Goal: Task Accomplishment & Management: Manage account settings

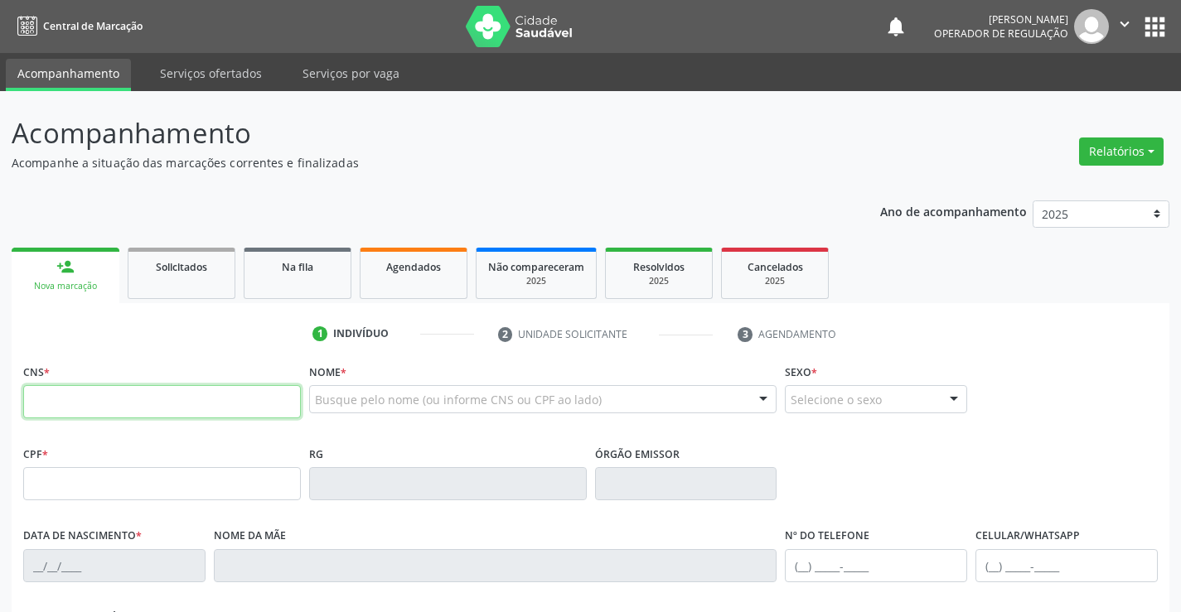
click at [278, 399] on input "text" at bounding box center [162, 401] width 278 height 33
click at [346, 280] on link "Na fila" at bounding box center [298, 273] width 108 height 51
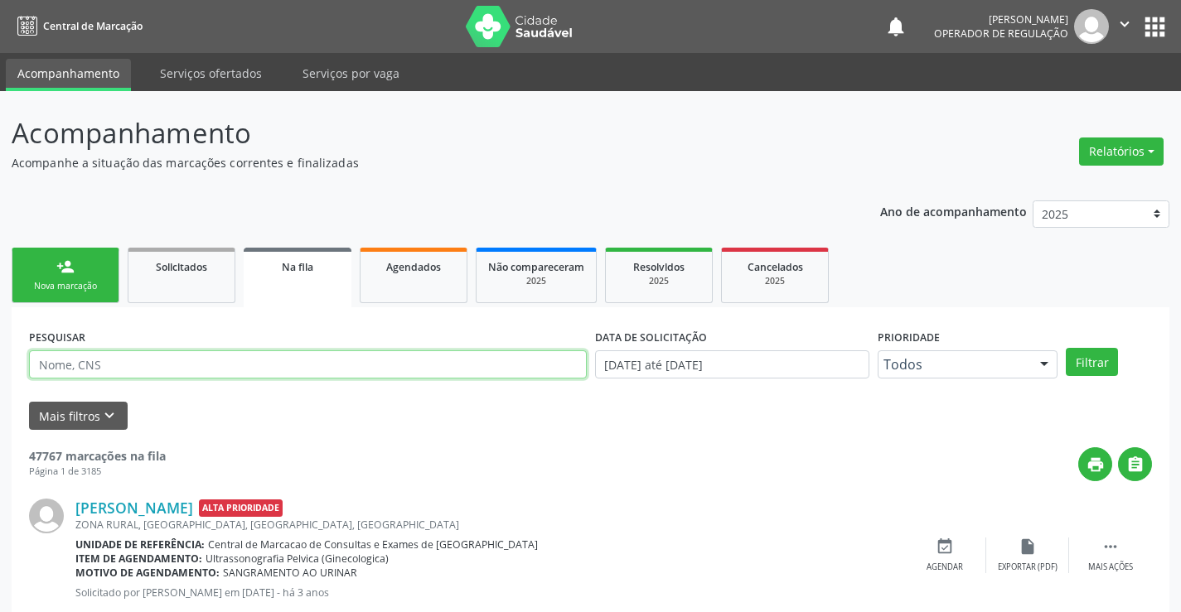
click at [339, 362] on input "text" at bounding box center [308, 365] width 558 height 28
type input "709704072596290"
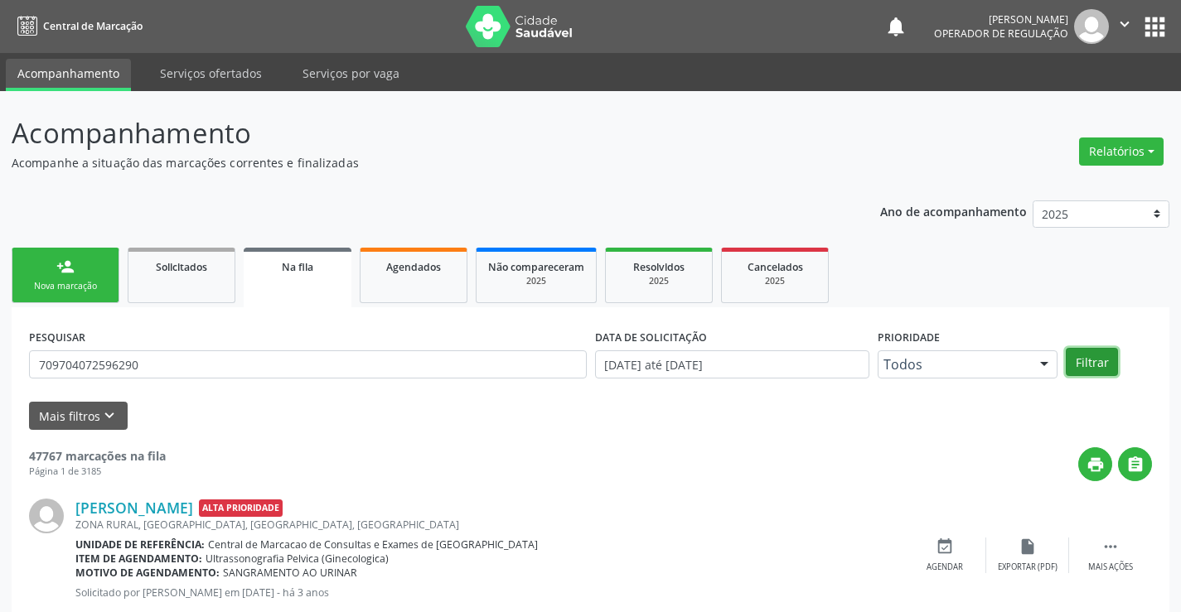
click at [1076, 359] on button "Filtrar" at bounding box center [1092, 362] width 52 height 28
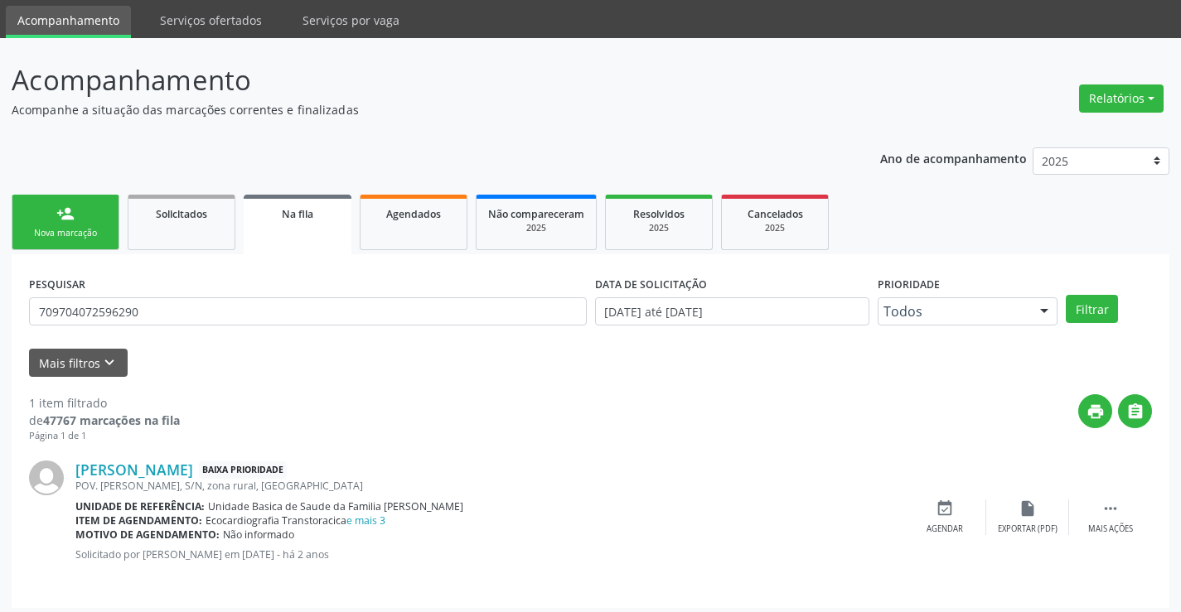
scroll to position [60, 0]
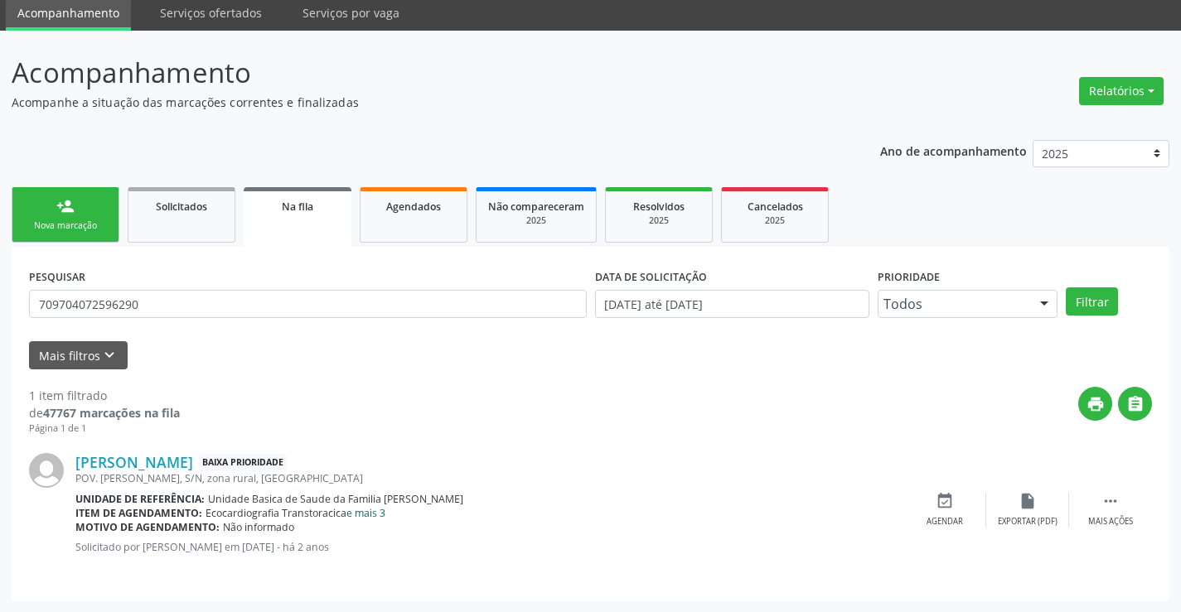
click at [377, 515] on link "e mais 3" at bounding box center [365, 513] width 39 height 14
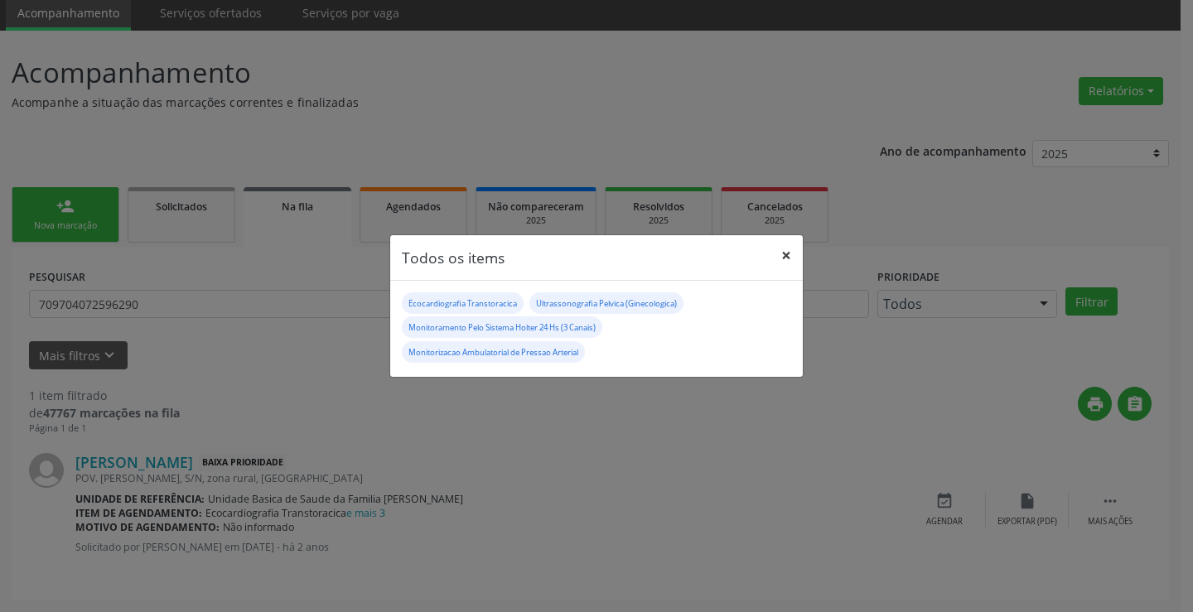
click at [783, 262] on button "×" at bounding box center [786, 255] width 33 height 41
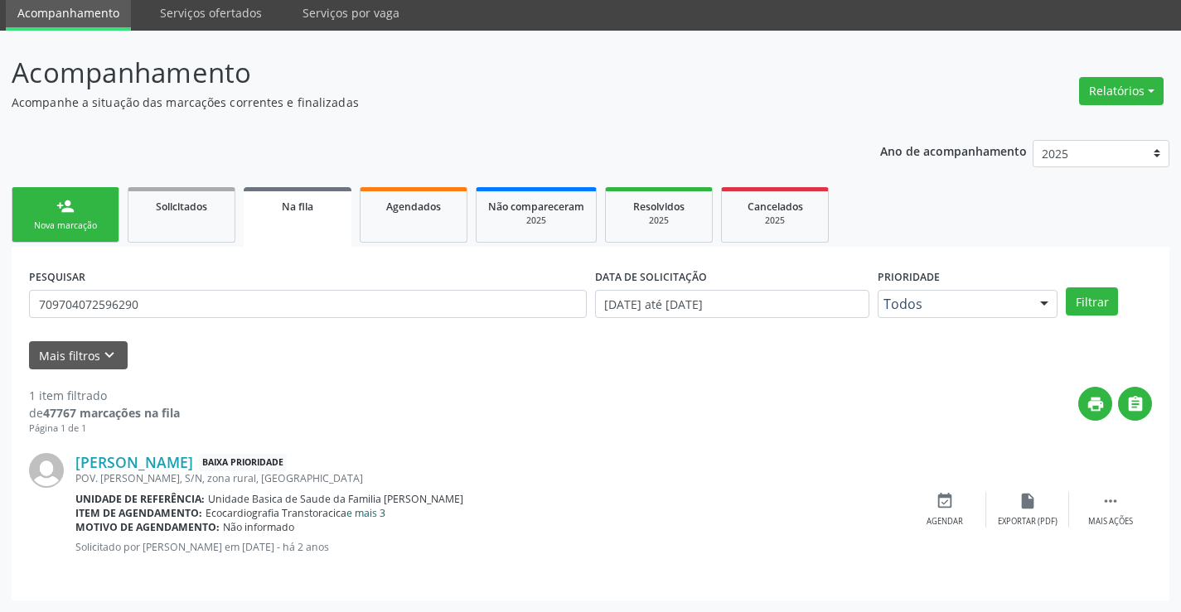
click at [383, 506] on link "e mais 3" at bounding box center [365, 513] width 39 height 14
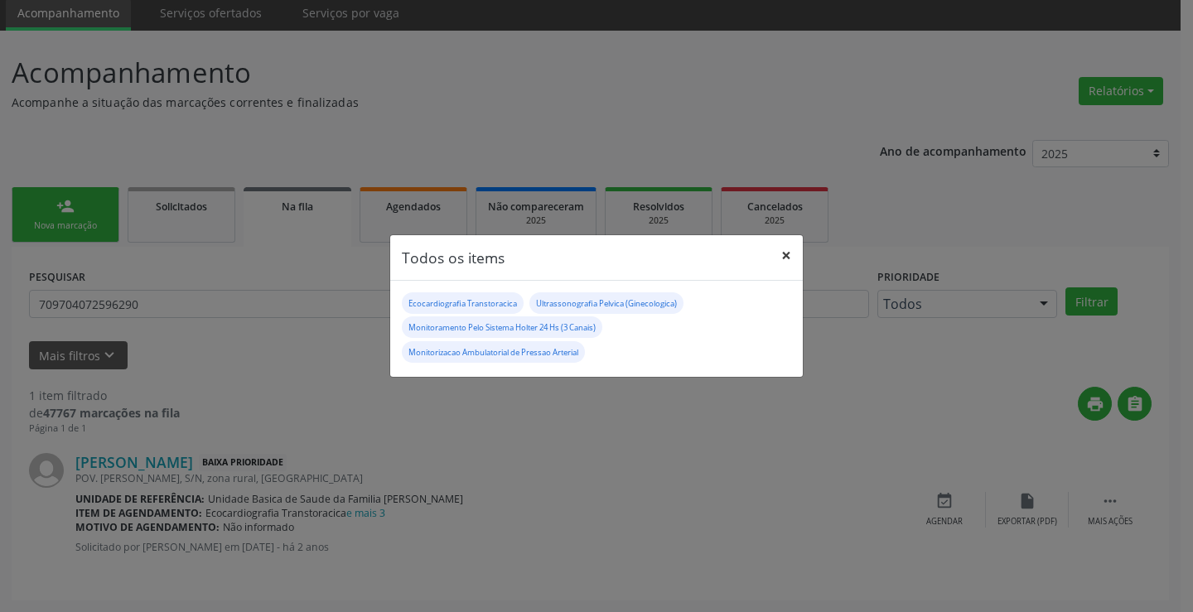
click at [792, 252] on button "×" at bounding box center [786, 255] width 33 height 41
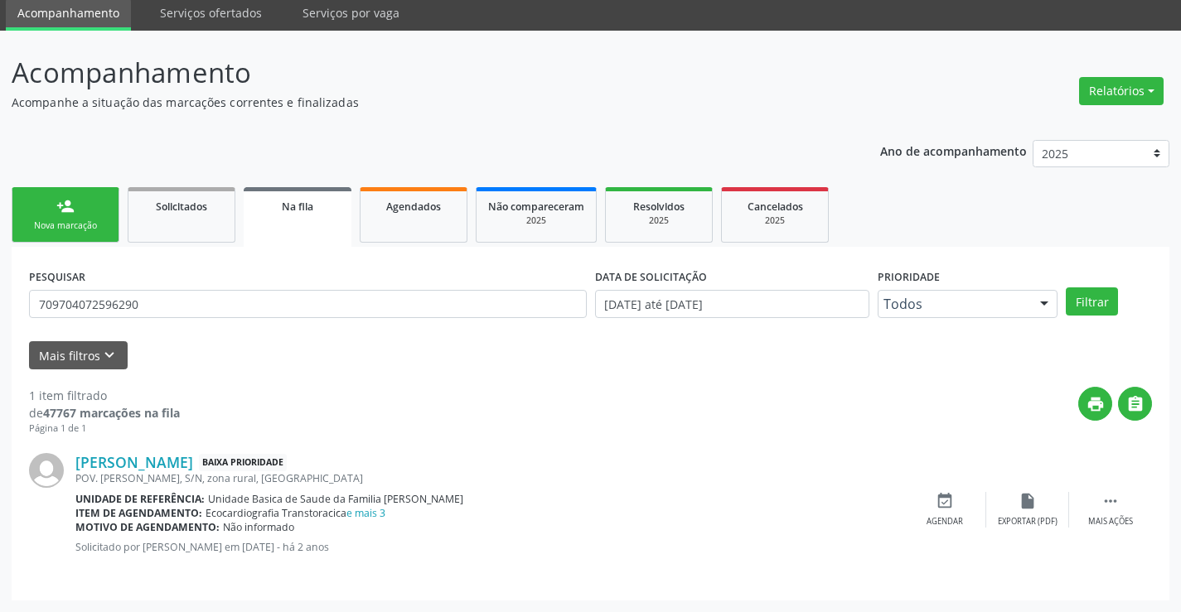
click at [88, 210] on link "person_add Nova marcação" at bounding box center [66, 215] width 108 height 56
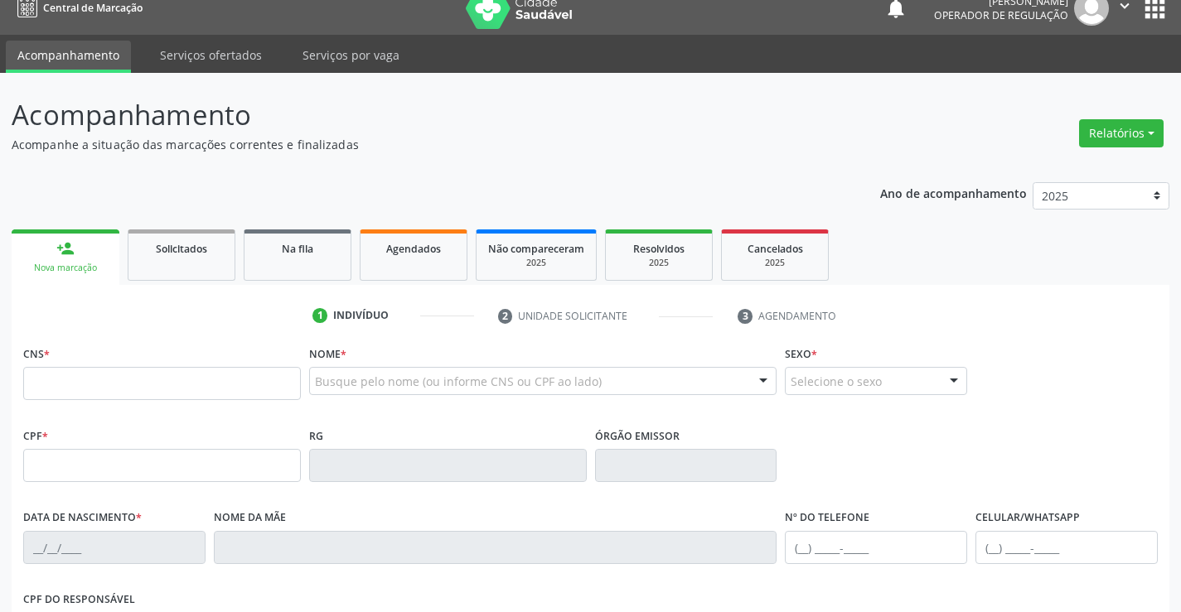
scroll to position [0, 0]
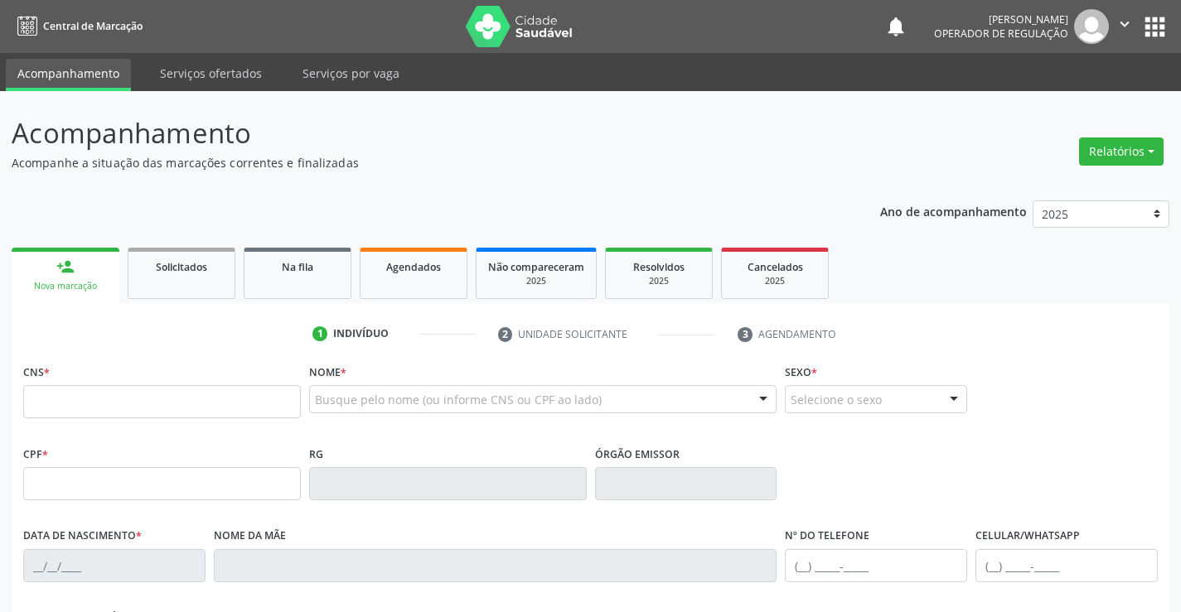
click at [1118, 11] on button "" at bounding box center [1124, 26] width 31 height 35
click at [1077, 103] on link "Sair" at bounding box center [1082, 101] width 114 height 23
